Goal: Transaction & Acquisition: Purchase product/service

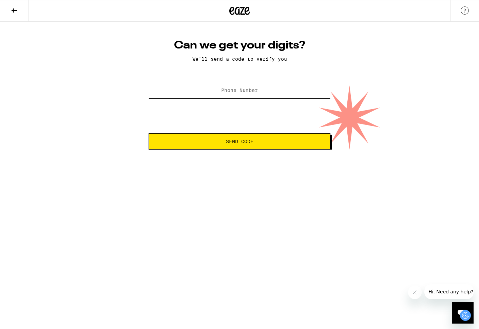
click at [236, 95] on input "Phone Number" at bounding box center [240, 90] width 182 height 15
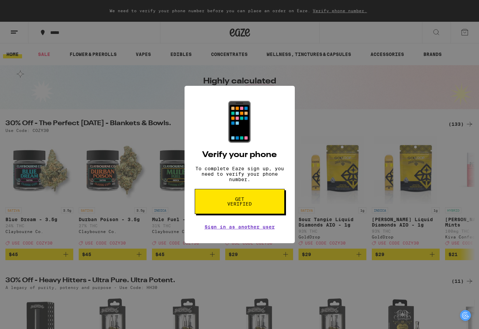
click at [239, 212] on button "Get verified" at bounding box center [240, 201] width 90 height 25
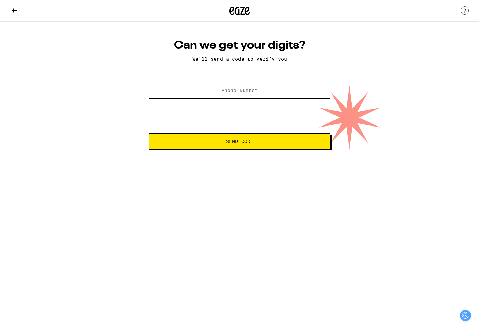
click at [245, 87] on input "Phone Number" at bounding box center [240, 90] width 182 height 15
type input "5"
type input "[PHONE_NUMBER]"
click at [264, 139] on button "Send Code" at bounding box center [240, 141] width 182 height 16
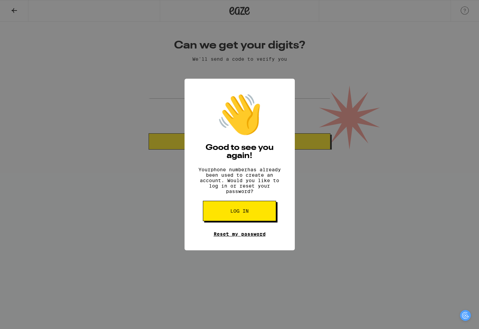
click at [236, 237] on link "Reset my password" at bounding box center [240, 234] width 52 height 5
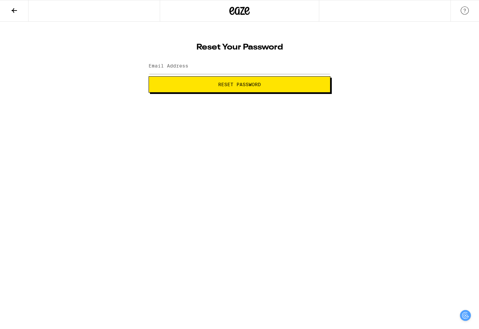
click at [7, 11] on button at bounding box center [14, 10] width 29 height 21
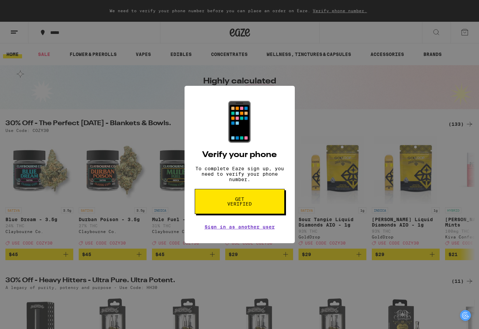
click at [433, 24] on div "📱 Verify your phone To complete Eaze sign up, you need to verify your phone num…" at bounding box center [239, 164] width 479 height 329
click at [54, 66] on div "📱 Verify your phone To complete Eaze sign up, you need to verify your phone num…" at bounding box center [239, 164] width 479 height 329
click at [236, 206] on span "Get verified" at bounding box center [239, 202] width 35 height 10
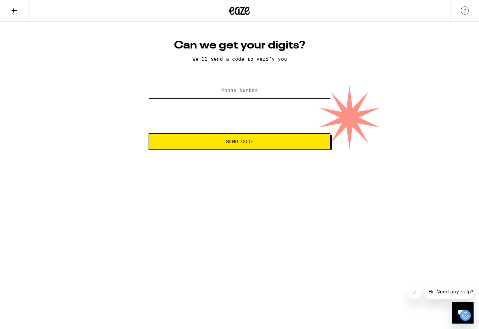
click at [246, 98] on input "Phone Number" at bounding box center [240, 90] width 182 height 15
type input "[PHONE_NUMBER]"
click at [149, 133] on button "Send Code" at bounding box center [240, 141] width 182 height 16
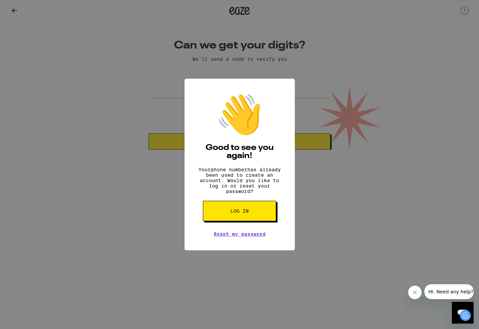
click at [243, 209] on button "Log in" at bounding box center [239, 211] width 73 height 20
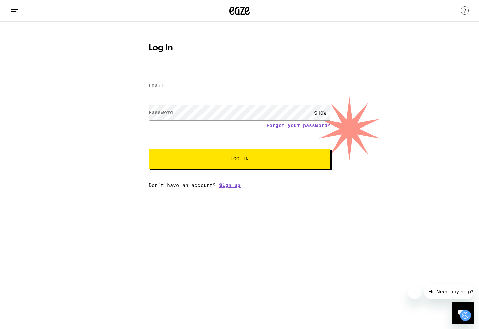
click at [212, 82] on input "Email" at bounding box center [240, 85] width 182 height 15
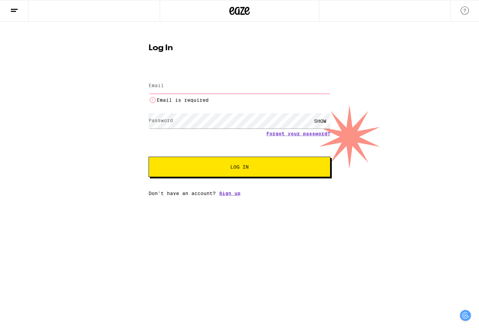
type input "[EMAIL_ADDRESS][DOMAIN_NAME]"
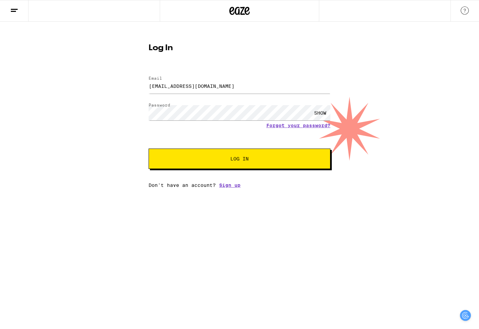
click at [233, 160] on span "Log In" at bounding box center [239, 158] width 18 height 5
